Goal: Transaction & Acquisition: Purchase product/service

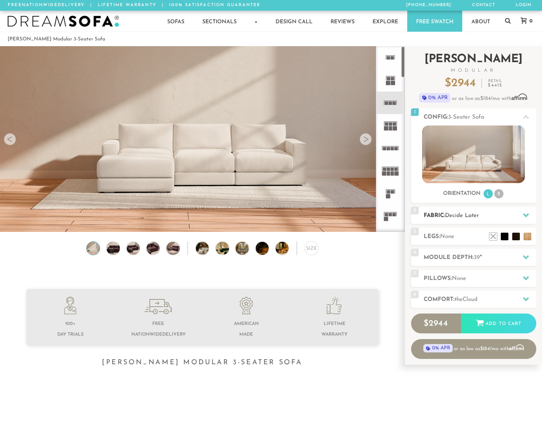
click at [483, 212] on h2 "Fabric: Decide Later" at bounding box center [480, 215] width 113 height 9
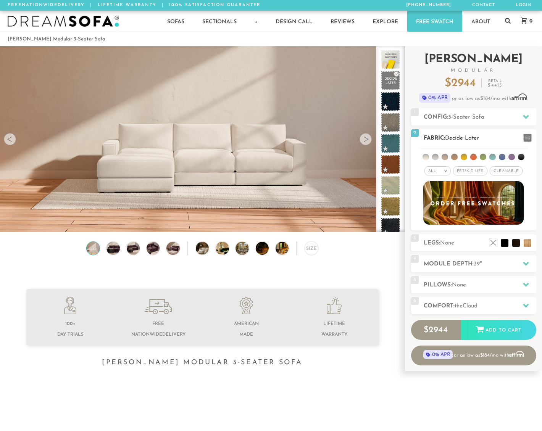
click at [486, 130] on div "2 Fabric: Decide Later" at bounding box center [473, 137] width 125 height 17
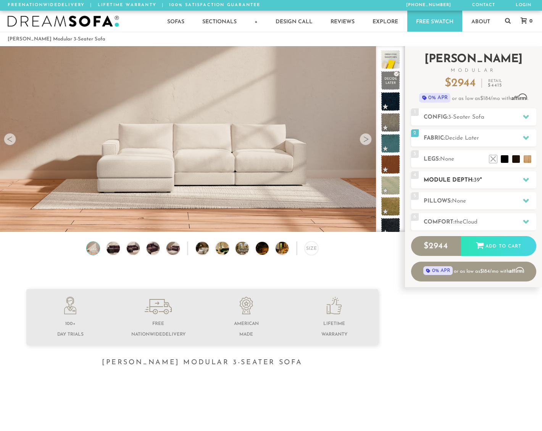
click at [467, 176] on h2 "Module Depth: 39 "" at bounding box center [480, 180] width 113 height 9
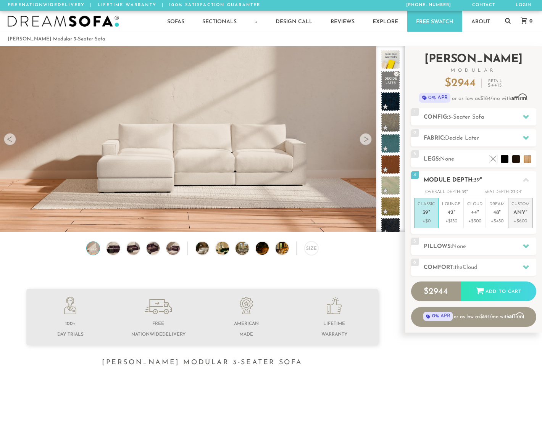
click at [515, 222] on p "+$600" at bounding box center [520, 221] width 18 height 7
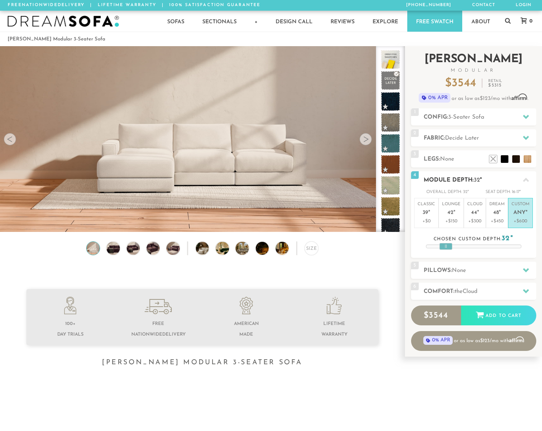
drag, startPoint x: 475, startPoint y: 245, endPoint x: 447, endPoint y: 246, distance: 27.9
click at [447, 246] on div at bounding box center [445, 246] width 13 height 7
click at [366, 137] on div at bounding box center [365, 139] width 12 height 12
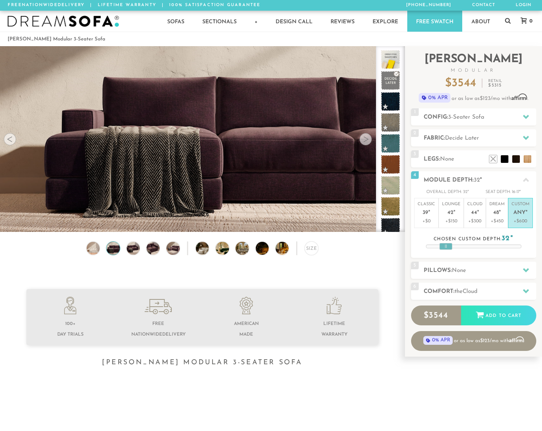
click at [366, 137] on div at bounding box center [365, 139] width 12 height 12
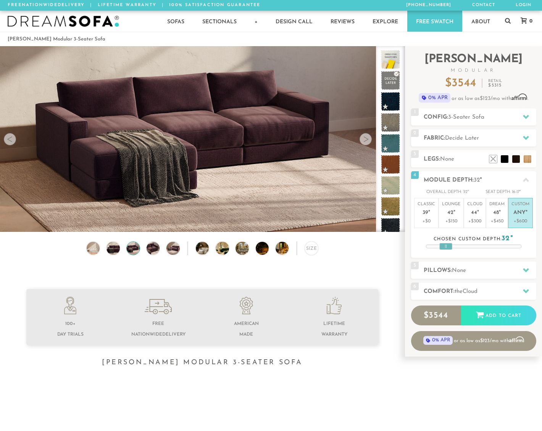
click at [366, 137] on div at bounding box center [365, 139] width 12 height 12
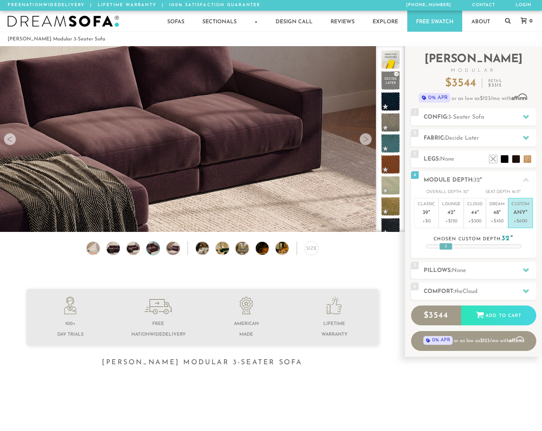
click at [366, 137] on div at bounding box center [365, 139] width 12 height 12
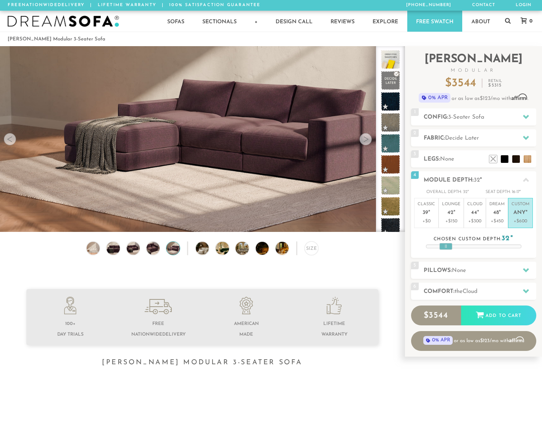
click at [366, 137] on div at bounding box center [365, 139] width 12 height 12
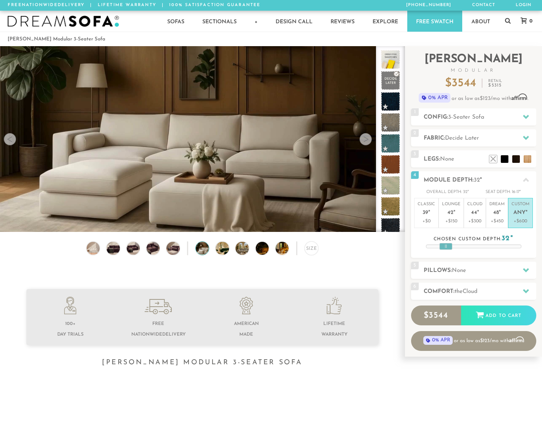
click at [366, 137] on div at bounding box center [365, 139] width 12 height 12
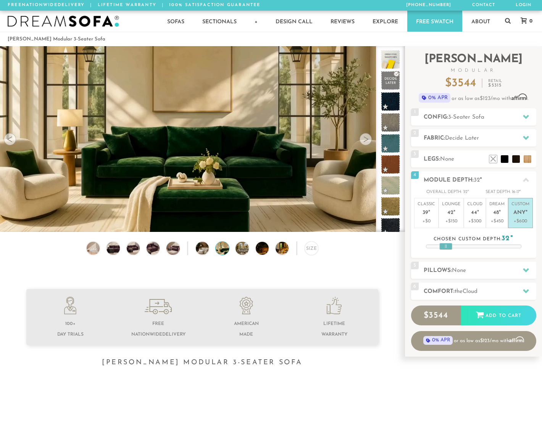
click at [366, 137] on div at bounding box center [365, 139] width 12 height 12
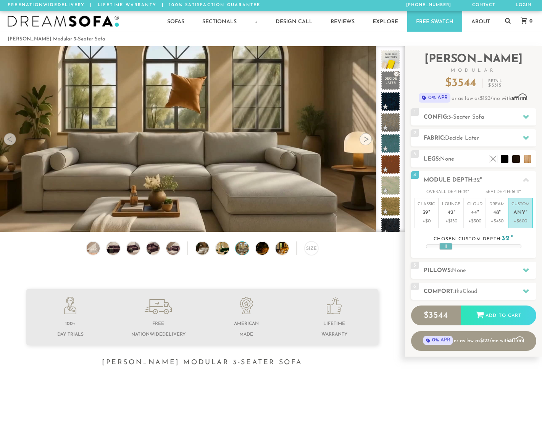
click at [366, 137] on div at bounding box center [365, 139] width 12 height 12
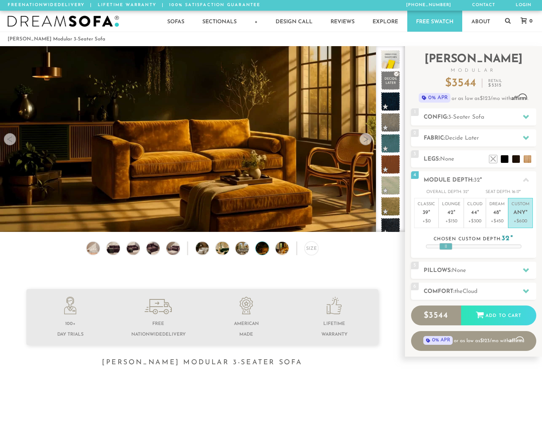
click at [366, 137] on div at bounding box center [365, 139] width 12 height 12
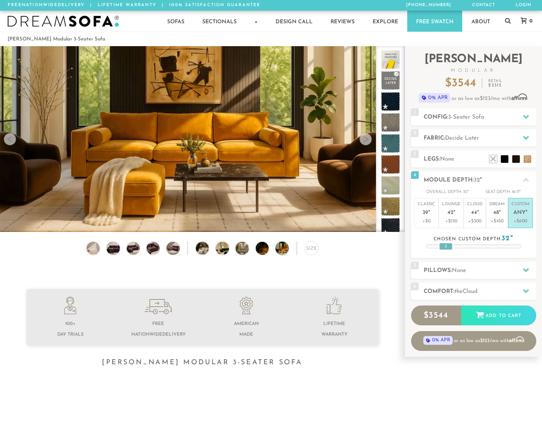
click at [366, 137] on div at bounding box center [365, 139] width 12 height 12
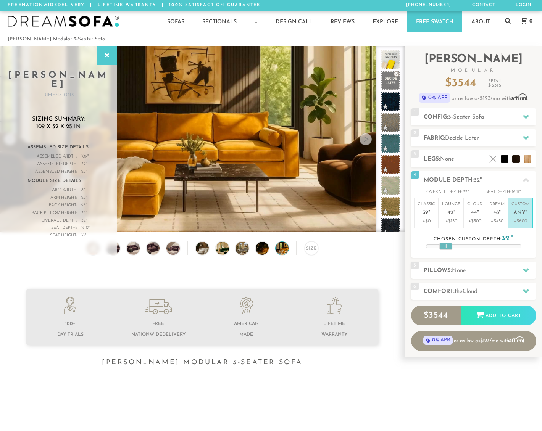
click at [366, 137] on div at bounding box center [365, 139] width 12 height 12
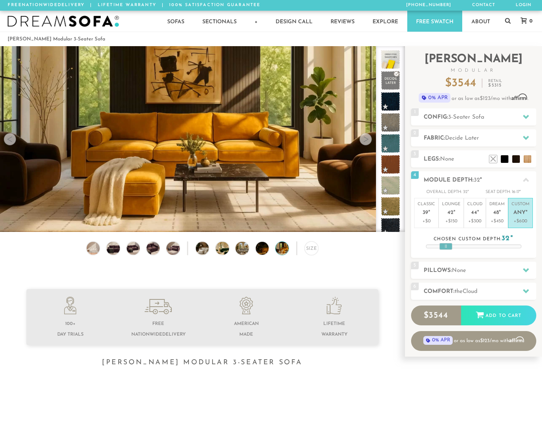
click at [366, 137] on div at bounding box center [365, 139] width 12 height 12
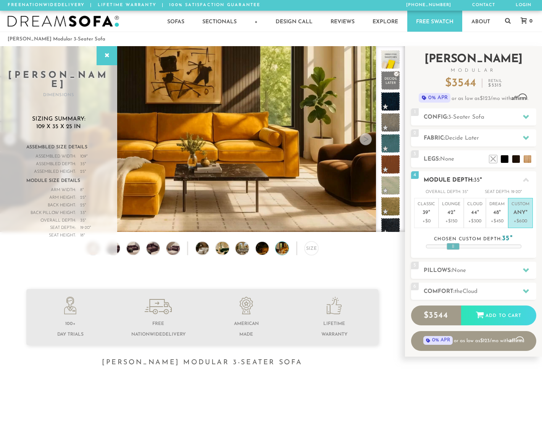
drag, startPoint x: 443, startPoint y: 244, endPoint x: 450, endPoint y: 244, distance: 7.2
click at [450, 244] on div at bounding box center [452, 246] width 13 height 7
drag, startPoint x: 449, startPoint y: 246, endPoint x: 456, endPoint y: 245, distance: 7.3
click at [456, 245] on div at bounding box center [460, 246] width 13 height 7
click at [425, 211] on span "39" at bounding box center [425, 213] width 6 height 6
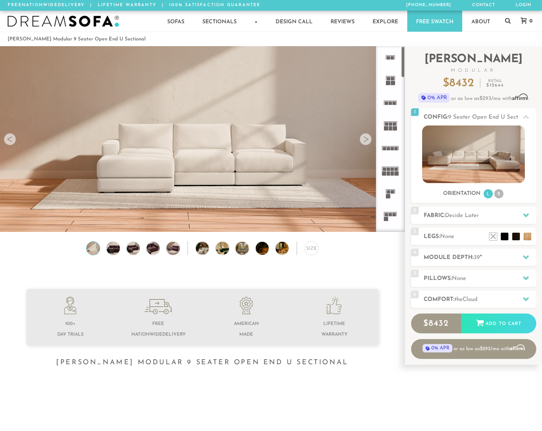
click at [367, 142] on div at bounding box center [365, 139] width 12 height 12
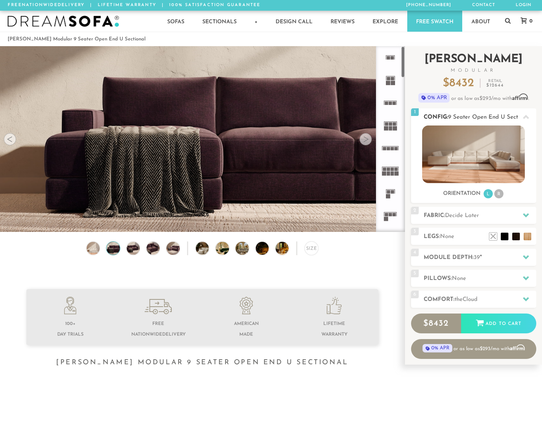
click at [479, 159] on img at bounding box center [473, 155] width 103 height 58
click at [382, 188] on icon at bounding box center [390, 193] width 23 height 23
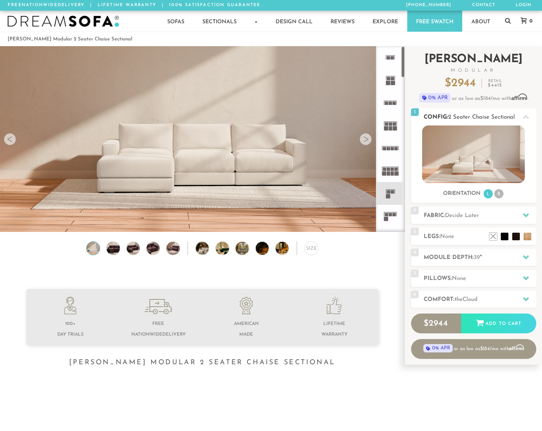
click at [484, 170] on img at bounding box center [473, 155] width 103 height 58
click at [263, 250] on img at bounding box center [267, 248] width 23 height 13
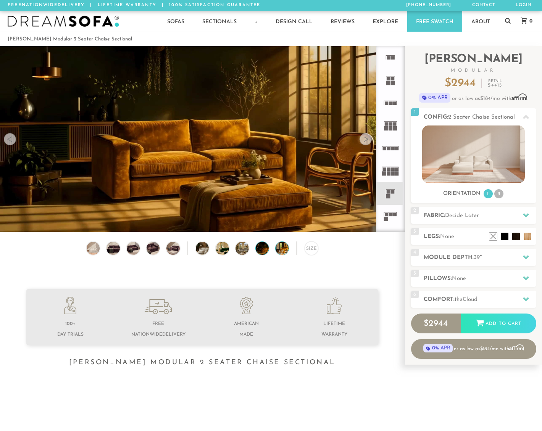
click at [279, 248] on img at bounding box center [286, 248] width 23 height 13
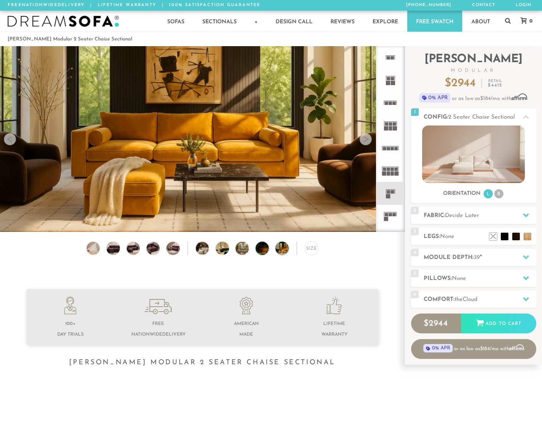
click at [263, 250] on img at bounding box center [267, 248] width 23 height 13
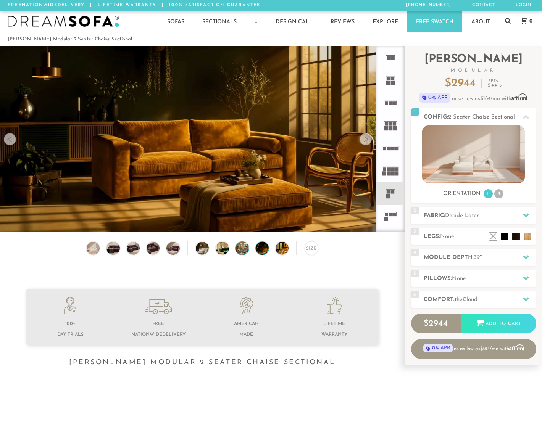
click at [242, 248] on img at bounding box center [246, 248] width 23 height 13
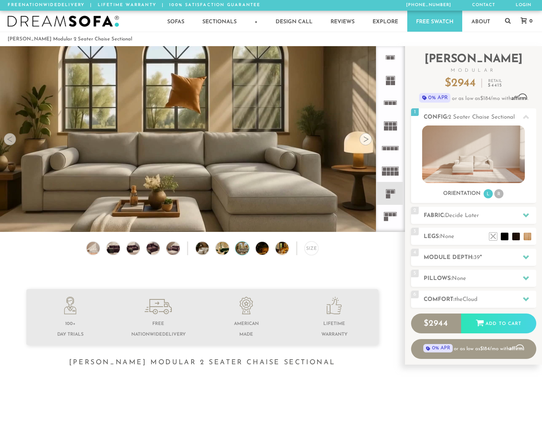
click at [250, 251] on div "Size" at bounding box center [202, 251] width 404 height 18
click at [255, 251] on div "Size" at bounding box center [202, 251] width 404 height 18
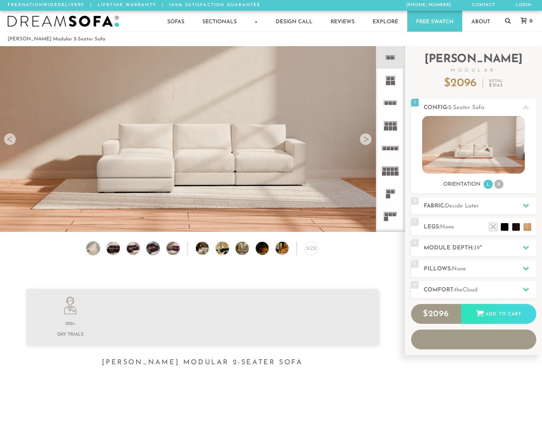
scroll to position [8361, 542]
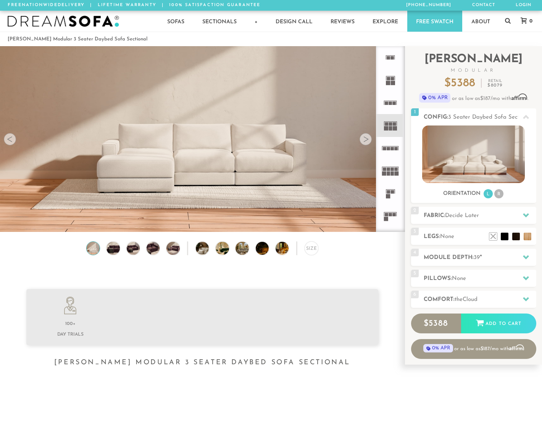
scroll to position [8361, 542]
click at [389, 94] on icon at bounding box center [390, 103] width 23 height 23
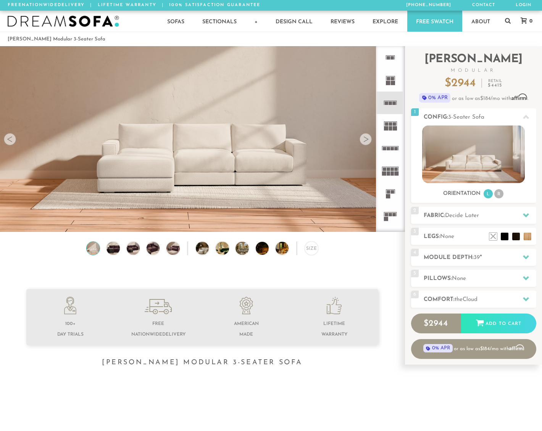
click at [386, 83] on rect at bounding box center [388, 83] width 4 height 4
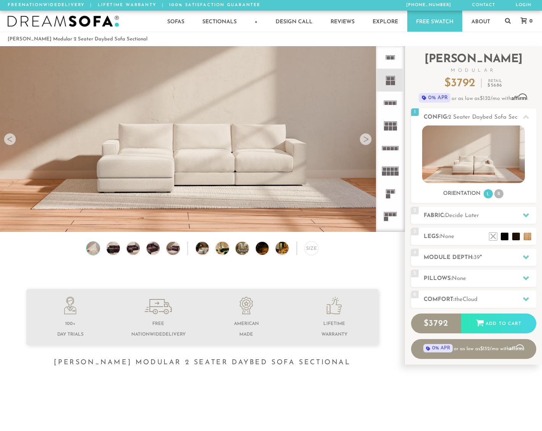
click at [387, 60] on icon at bounding box center [390, 57] width 23 height 23
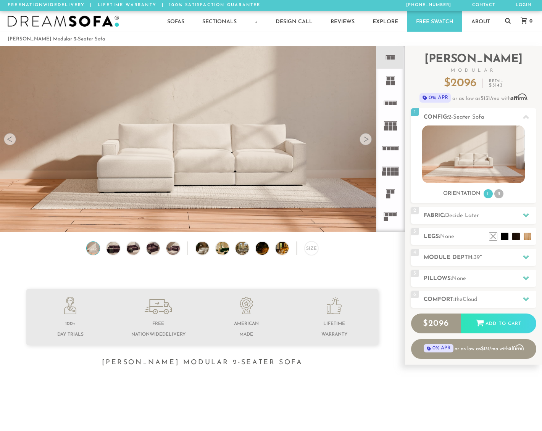
click at [391, 82] on rect at bounding box center [393, 83] width 4 height 4
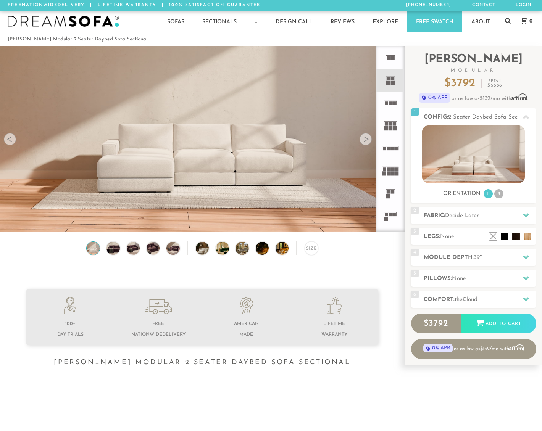
click at [391, 68] on icon at bounding box center [390, 57] width 23 height 23
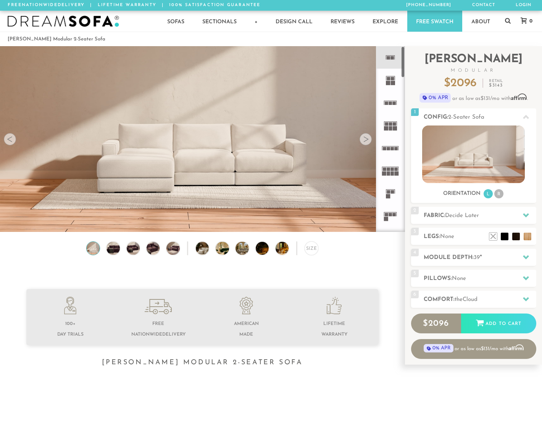
click at [374, 149] on img at bounding box center [202, 216] width 404 height 404
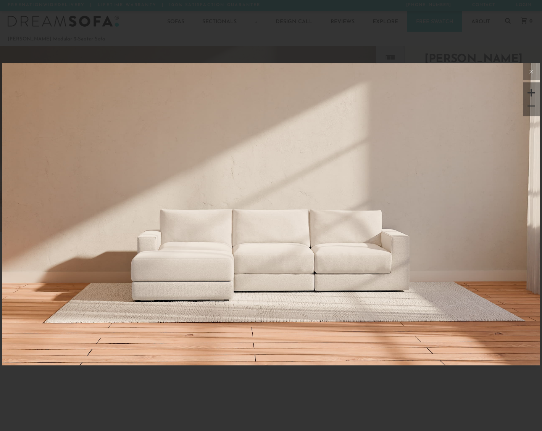
click at [446, 52] on div at bounding box center [271, 215] width 542 height 431
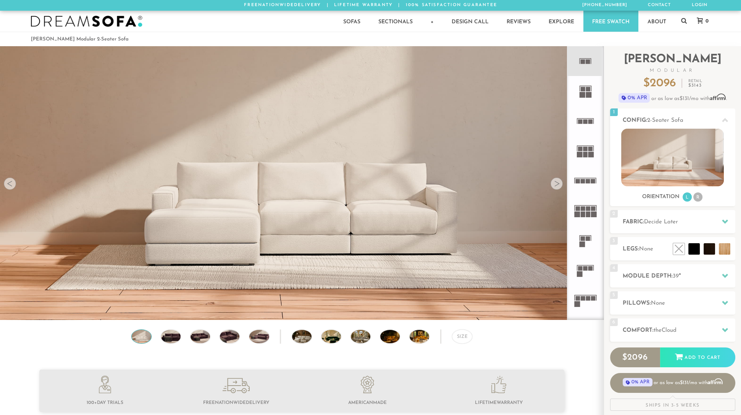
scroll to position [8979, 740]
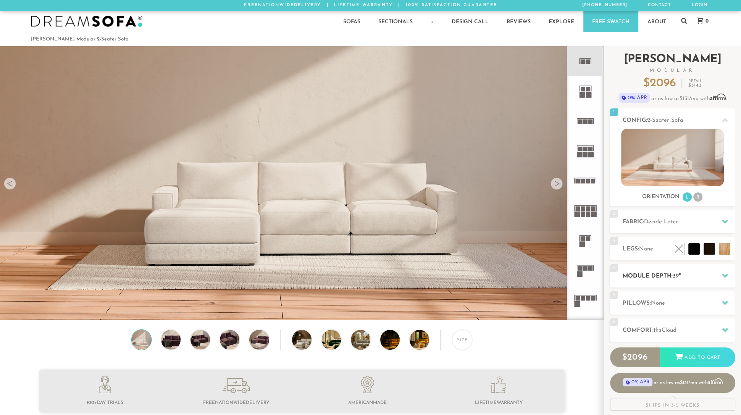
click at [541, 279] on h2 "Module Depth: 39 "" at bounding box center [678, 276] width 113 height 9
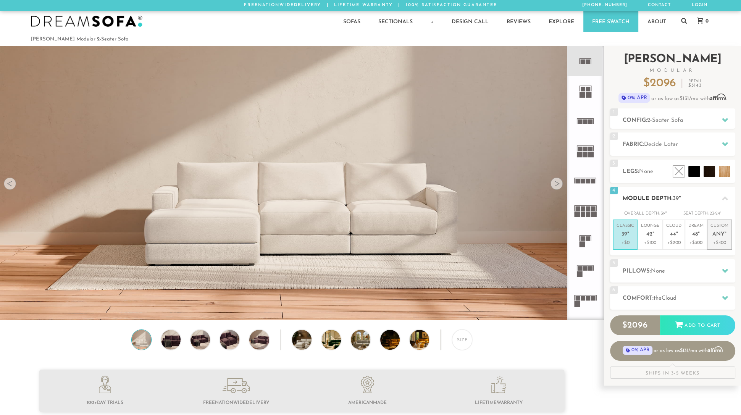
click at [541, 235] on li "Custom Any " +$400" at bounding box center [719, 234] width 25 height 30
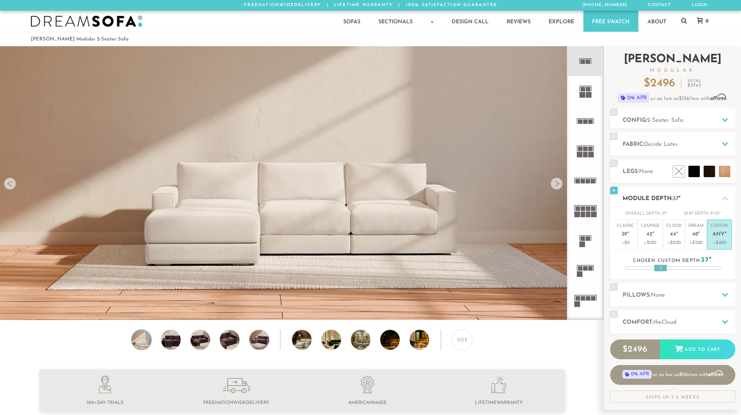
drag, startPoint x: 669, startPoint y: 265, endPoint x: 657, endPoint y: 262, distance: 11.8
click at [541, 262] on div "Chosen custom depth: 37"" at bounding box center [672, 262] width 95 height 14
click at [541, 237] on p "Classic 39 "" at bounding box center [625, 231] width 18 height 16
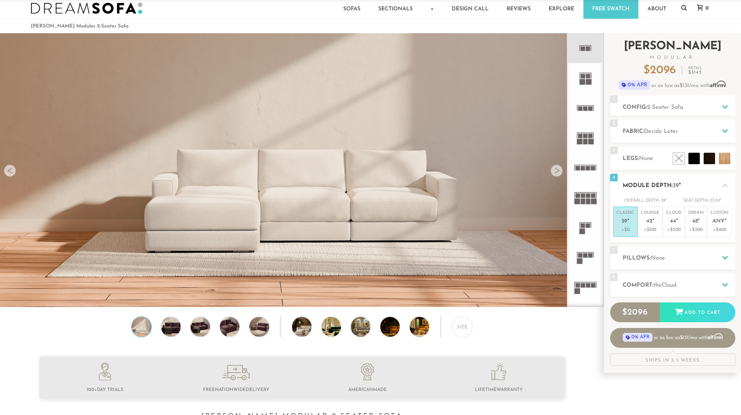
scroll to position [15, 0]
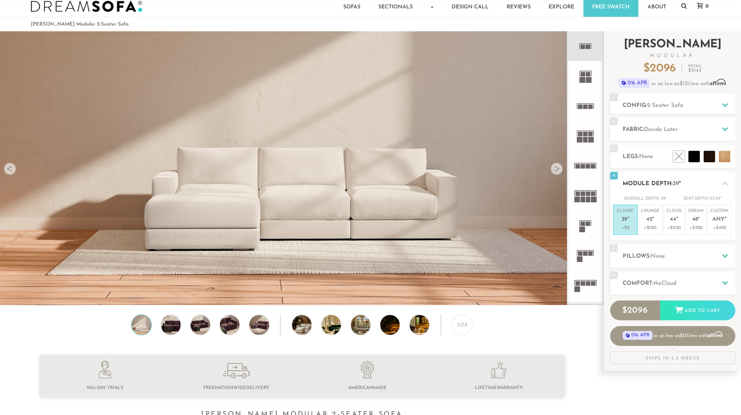
click at [541, 219] on span "39" at bounding box center [624, 219] width 6 height 6
click at [541, 219] on p "Lounge 42 "" at bounding box center [650, 216] width 18 height 16
click at [541, 219] on em """ at bounding box center [628, 219] width 2 height 6
click at [541, 227] on p "+$100" at bounding box center [650, 227] width 18 height 7
click at [541, 229] on p "+$0" at bounding box center [625, 227] width 18 height 7
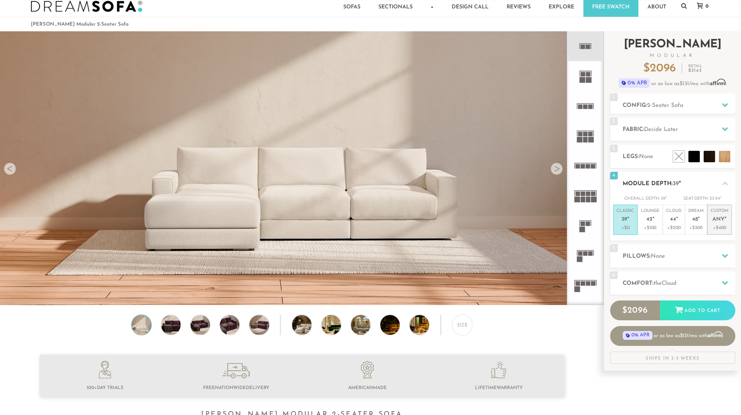
click at [541, 223] on p "Custom Any "" at bounding box center [719, 216] width 18 height 16
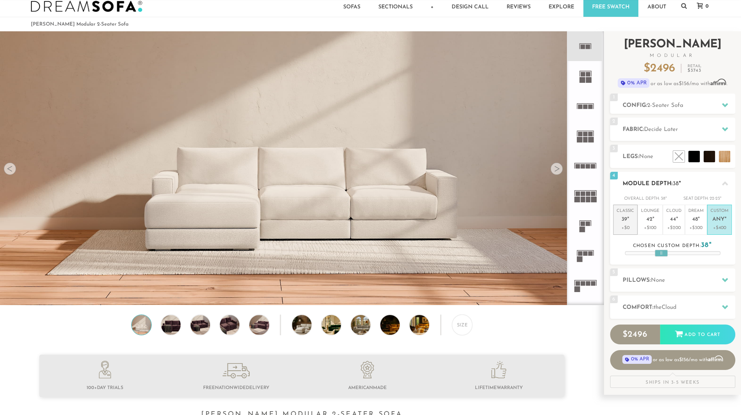
click at [541, 222] on p "Classic 39 "" at bounding box center [625, 216] width 18 height 16
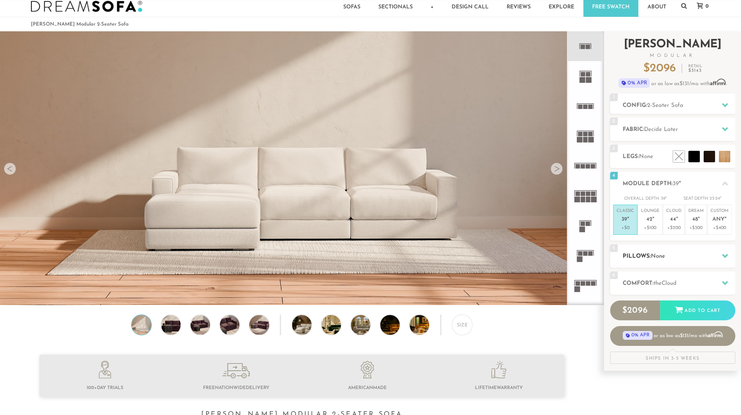
click at [541, 252] on h2 "Pillows: None" at bounding box center [678, 256] width 113 height 9
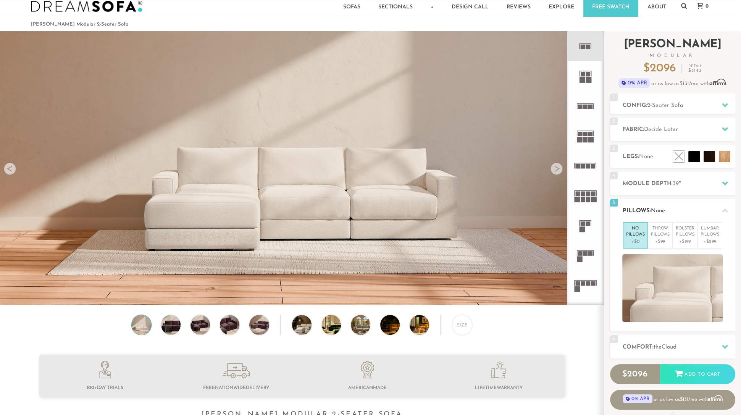
click at [541, 215] on div "5 Pillows: None" at bounding box center [672, 210] width 125 height 23
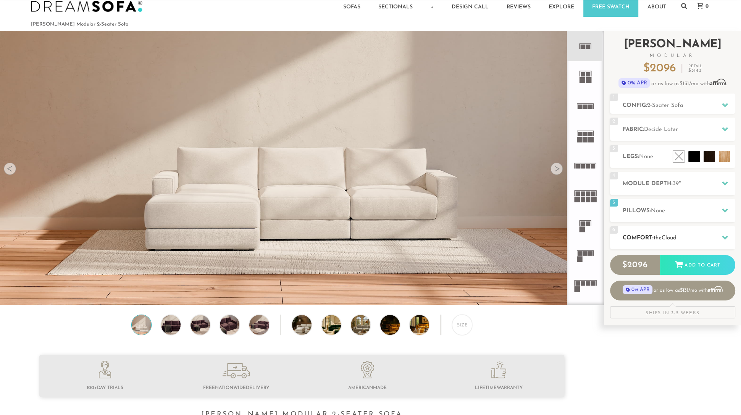
click at [541, 237] on span "the" at bounding box center [657, 238] width 8 height 6
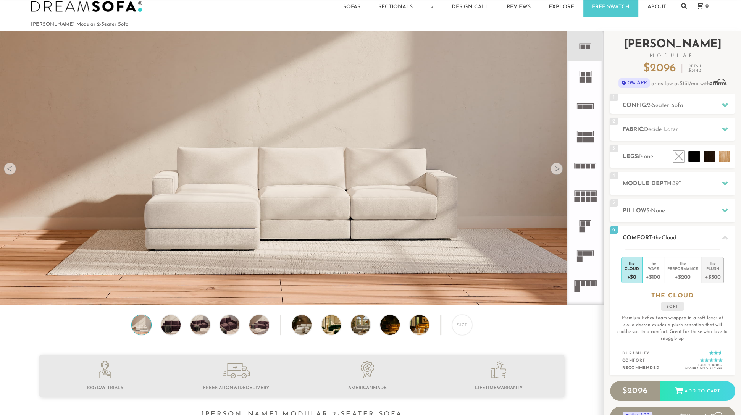
click at [541, 274] on div "+$300" at bounding box center [712, 276] width 15 height 11
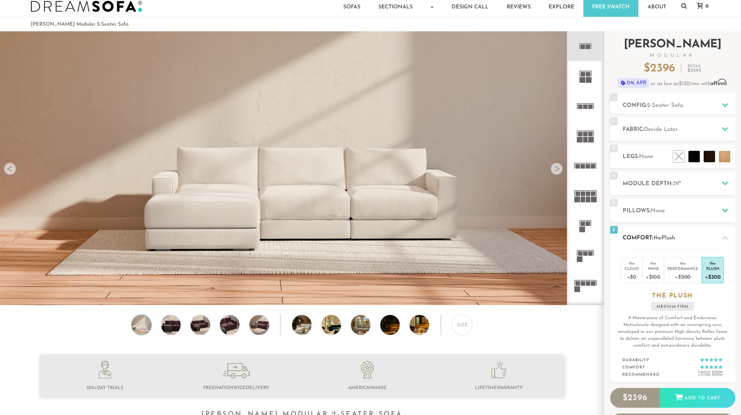
click at [541, 233] on div "6 Comfort: the Plush medium firm" at bounding box center [672, 237] width 125 height 23
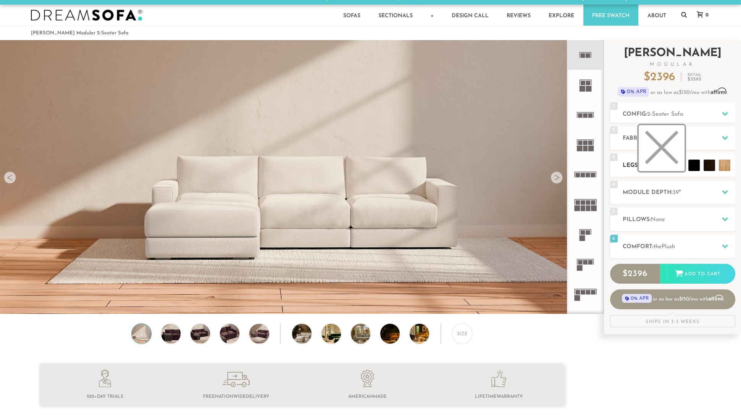
scroll to position [0, 0]
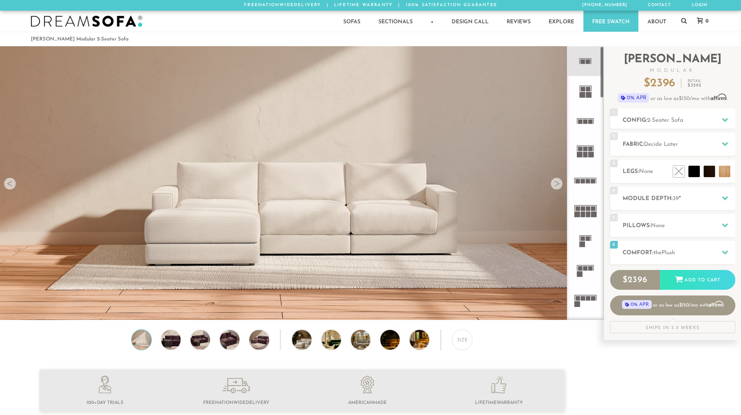
click at [541, 90] on icon at bounding box center [585, 91] width 30 height 30
click at [541, 118] on rect at bounding box center [585, 118] width 17 height 1
click at [541, 57] on icon at bounding box center [585, 61] width 30 height 30
click at [541, 121] on rect at bounding box center [585, 121] width 5 height 5
click at [541, 57] on icon at bounding box center [585, 61] width 30 height 30
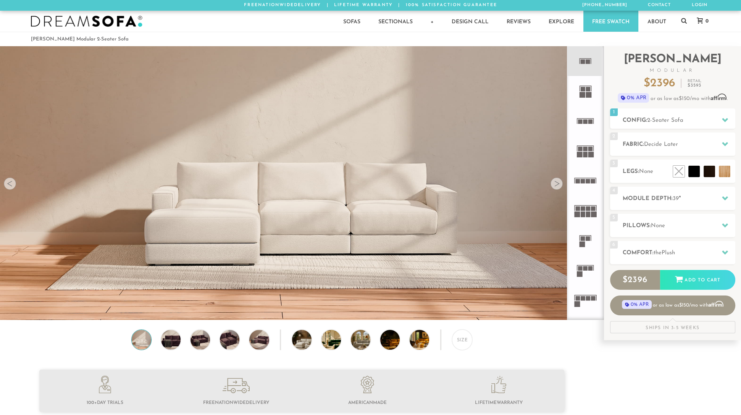
click at [541, 118] on icon at bounding box center [585, 121] width 30 height 30
click at [541, 78] on icon at bounding box center [585, 91] width 30 height 30
click at [456, 341] on div "Size" at bounding box center [462, 339] width 20 height 20
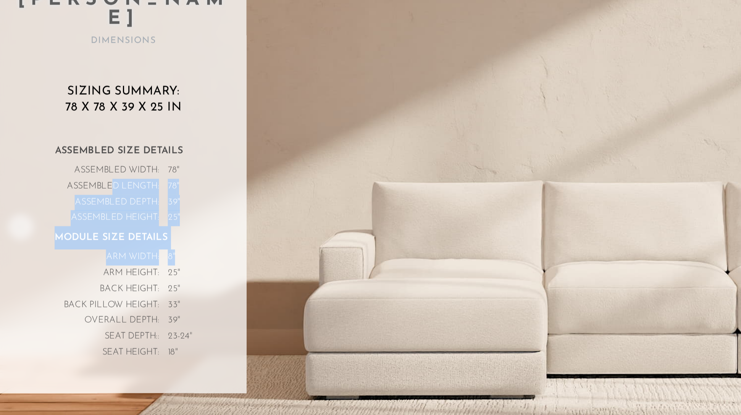
drag, startPoint x: 53, startPoint y: 153, endPoint x: 89, endPoint y: 188, distance: 49.9
click at [89, 187] on div "Assembled Size Details Assembled Width: 78 " Assembled Length: 78 " Assembled D…" at bounding box center [58, 194] width 65 height 105
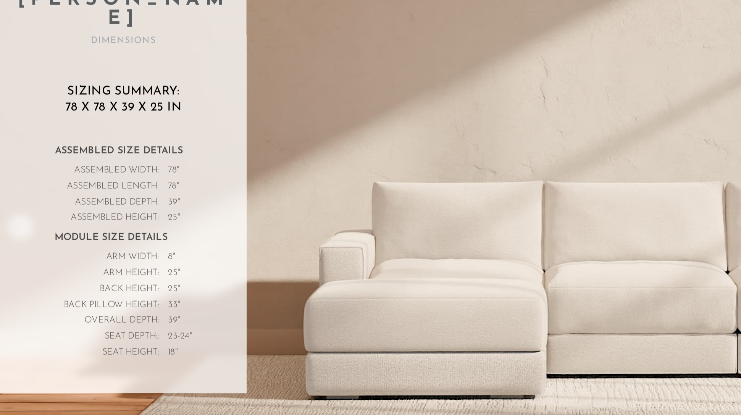
click at [89, 194] on div "Arm Width: 8 "" at bounding box center [58, 198] width 65 height 8
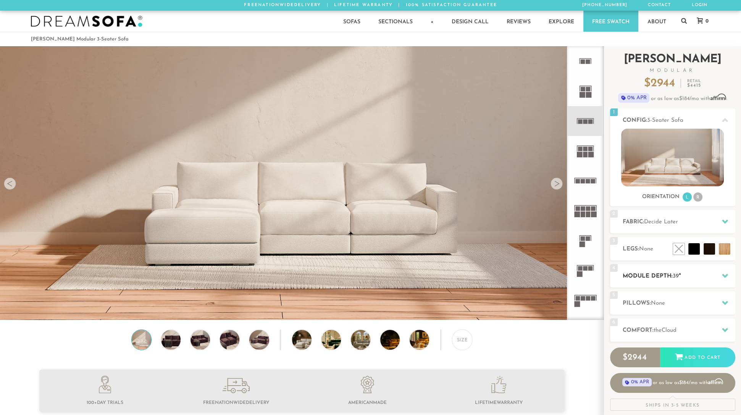
click at [674, 275] on span "39" at bounding box center [675, 276] width 6 height 6
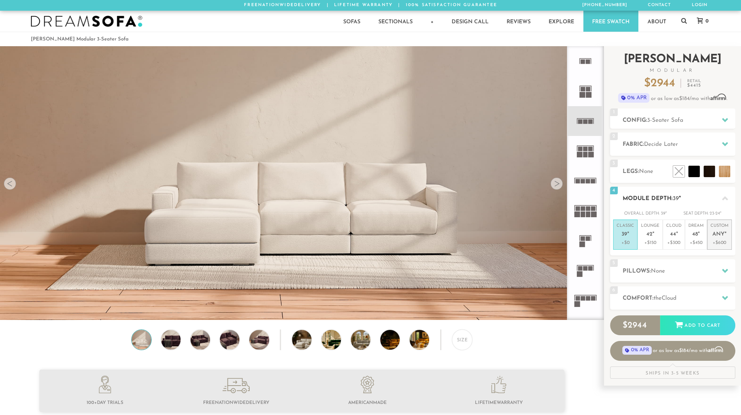
click at [722, 221] on li "Custom Any " +$600" at bounding box center [719, 234] width 25 height 30
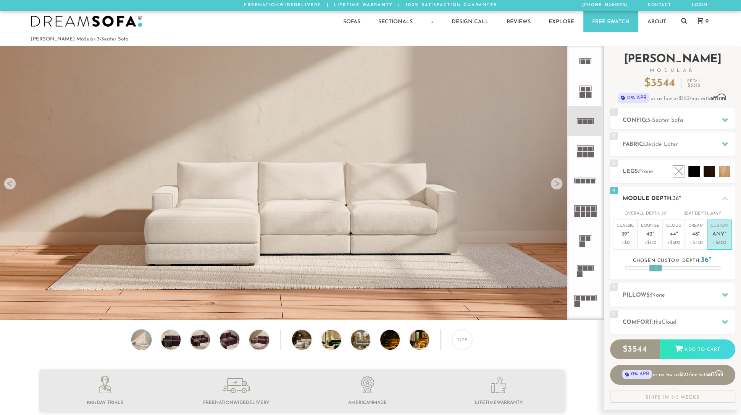
drag, startPoint x: 668, startPoint y: 267, endPoint x: 651, endPoint y: 266, distance: 17.2
click at [651, 266] on div at bounding box center [655, 267] width 13 height 7
click at [653, 267] on div at bounding box center [657, 267] width 13 height 7
click at [663, 299] on h2 "Pillows: None" at bounding box center [678, 295] width 113 height 9
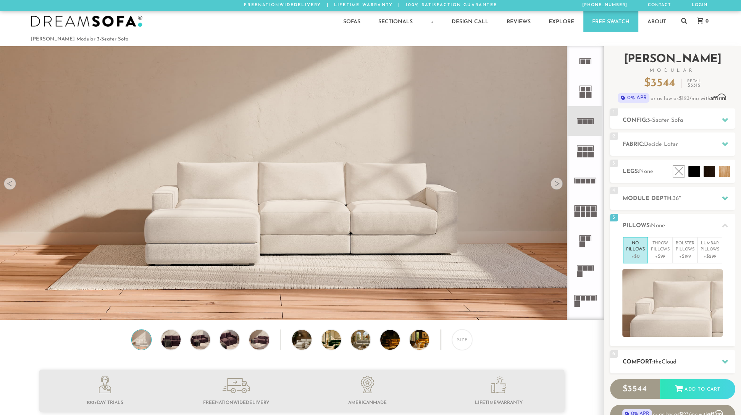
click at [663, 356] on div "6 Comfort: the Cloud soft" at bounding box center [672, 361] width 125 height 23
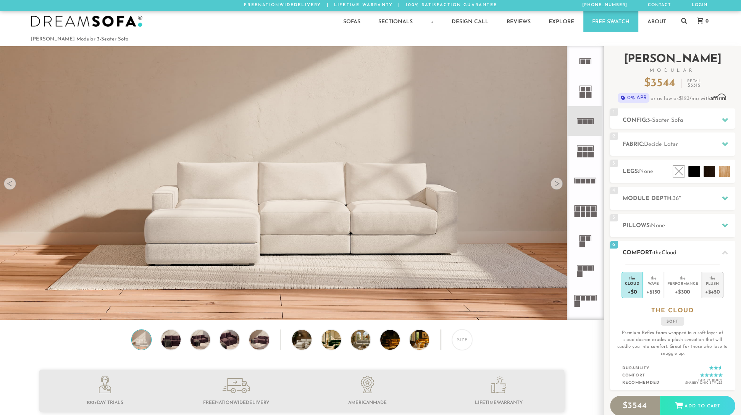
click at [715, 295] on div "+$450" at bounding box center [712, 291] width 15 height 11
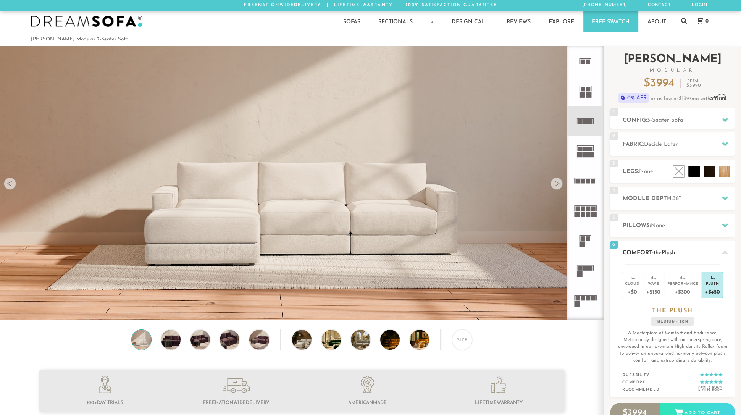
click at [707, 251] on h2 "Comfort: the Plush" at bounding box center [678, 252] width 113 height 9
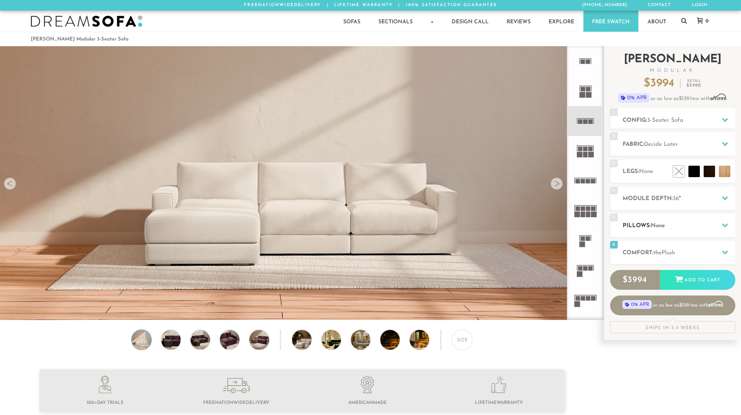
click at [702, 232] on div "5 Pillows: None" at bounding box center [672, 225] width 125 height 23
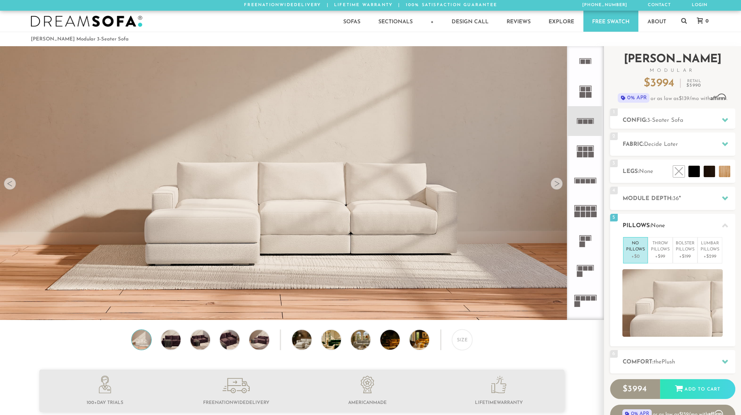
click at [703, 230] on div "5 Pillows: None" at bounding box center [672, 225] width 125 height 23
